Goal: Information Seeking & Learning: Compare options

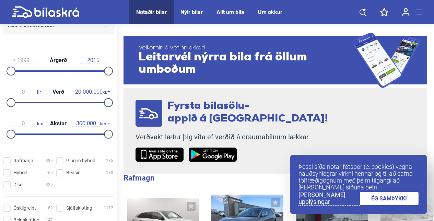
click at [76, 71] on div at bounding box center [58, 70] width 97 height 1
click at [76, 71] on div at bounding box center [44, 70] width 68 height 1
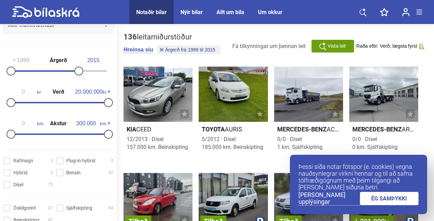
type input "2009"
click at [52, 71] on div at bounding box center [44, 70] width 68 height 1
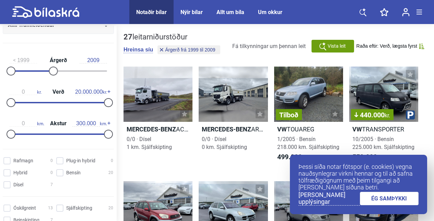
click at [37, 70] on div "1999 Árgerð 2009" at bounding box center [58, 65] width 111 height 32
click at [53, 70] on div at bounding box center [53, 71] width 9 height 9
click at [62, 135] on div "0 km. Akstur 300.000 km." at bounding box center [58, 128] width 111 height 32
click at [55, 132] on div "0 km. Akstur 300.000 km." at bounding box center [58, 128] width 111 height 32
click at [56, 133] on div "0 km. Akstur 300.000 km." at bounding box center [58, 128] width 111 height 32
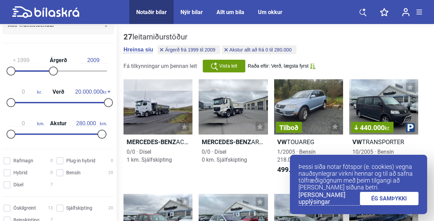
click at [98, 134] on div at bounding box center [58, 133] width 97 height 1
click at [72, 134] on div at bounding box center [55, 133] width 91 height 1
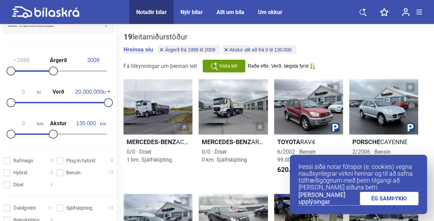
click at [50, 134] on div at bounding box center [31, 133] width 42 height 1
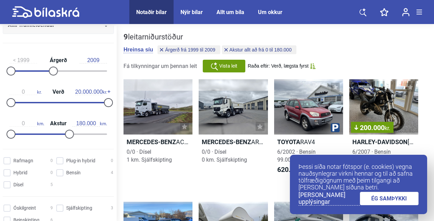
click at [66, 133] on div at bounding box center [58, 133] width 97 height 1
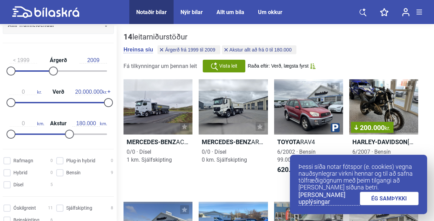
type input "150.000"
click at [57, 134] on div at bounding box center [34, 133] width 49 height 1
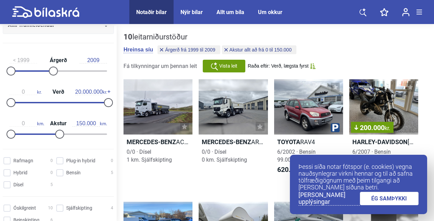
click at [61, 134] on div at bounding box center [59, 134] width 9 height 9
click at [66, 133] on div "0 km. Akstur 150.000 km." at bounding box center [58, 128] width 111 height 32
click at [66, 135] on div "0 km. Akstur 150.000 km." at bounding box center [58, 128] width 111 height 32
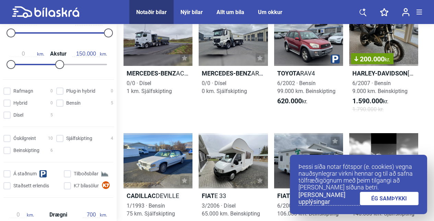
scroll to position [171, 0]
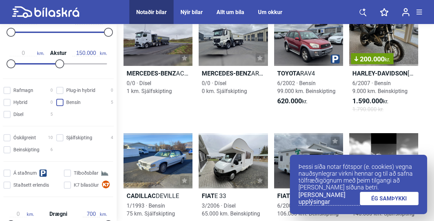
click at [58, 102] on input "Bensín 5" at bounding box center [85, 102] width 57 height 7
checkbox input "true"
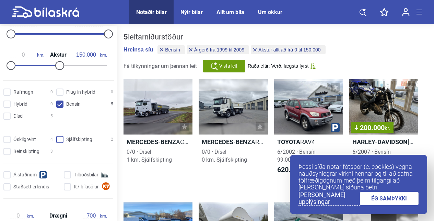
click at [61, 140] on input "Sjálfskipting 2" at bounding box center [85, 139] width 57 height 7
checkbox input "true"
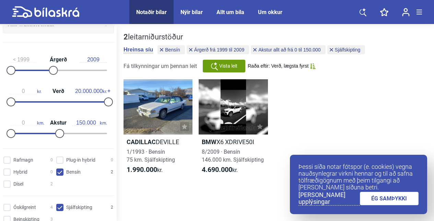
scroll to position [103, 0]
click at [60, 70] on div "1999 Árgerð 2009" at bounding box center [58, 65] width 111 height 32
click at [56, 71] on div at bounding box center [53, 71] width 9 height 9
click at [57, 71] on div at bounding box center [58, 70] width 97 height 1
type input "2011"
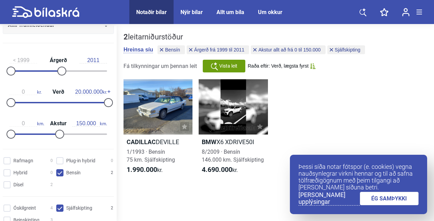
click at [58, 71] on div at bounding box center [58, 70] width 97 height 1
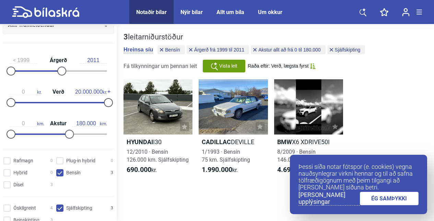
click at [66, 134] on div at bounding box center [58, 133] width 97 height 1
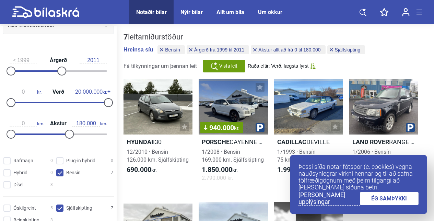
click at [76, 133] on div "0 km. Akstur 180.000 km." at bounding box center [58, 128] width 111 height 32
type input "200.000"
click at [73, 134] on div at bounding box center [58, 133] width 97 height 1
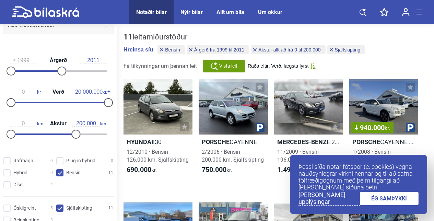
click at [188, 12] on div "Nýir bílar" at bounding box center [191, 12] width 22 height 7
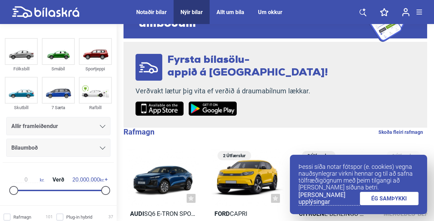
scroll to position [34, 0]
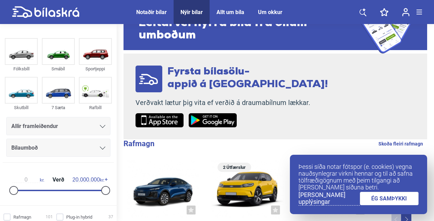
click at [100, 126] on icon at bounding box center [102, 126] width 5 height 3
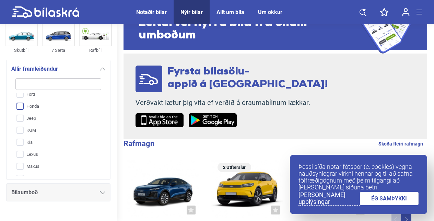
scroll to position [103, 0]
click at [19, 118] on input "Kia" at bounding box center [54, 117] width 86 height 12
checkbox input "true"
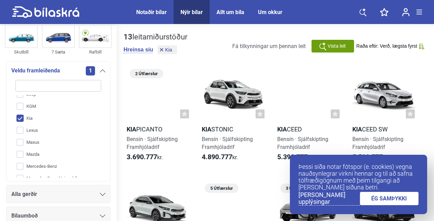
scroll to position [69, 0]
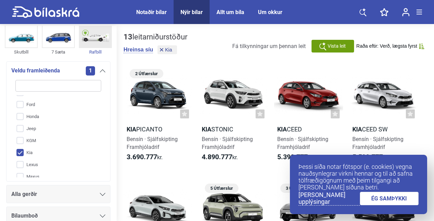
click at [96, 50] on div "Rafbíll" at bounding box center [95, 52] width 33 height 8
checkbox input "false"
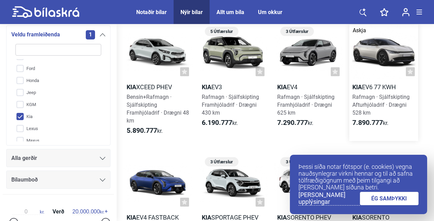
scroll to position [157, 0]
click at [231, 58] on div at bounding box center [233, 51] width 69 height 55
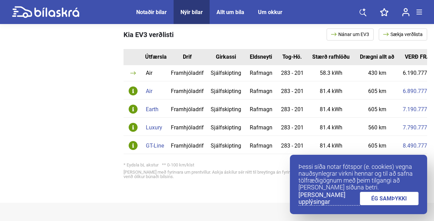
scroll to position [412, 0]
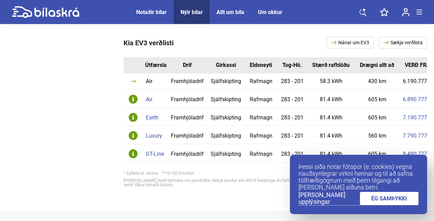
click at [394, 199] on link "ÉG SAMÞYKKI" at bounding box center [389, 198] width 59 height 13
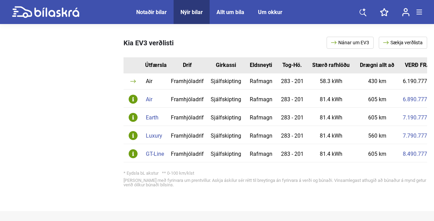
scroll to position [0, 10]
